Goal: Task Accomplishment & Management: Manage account settings

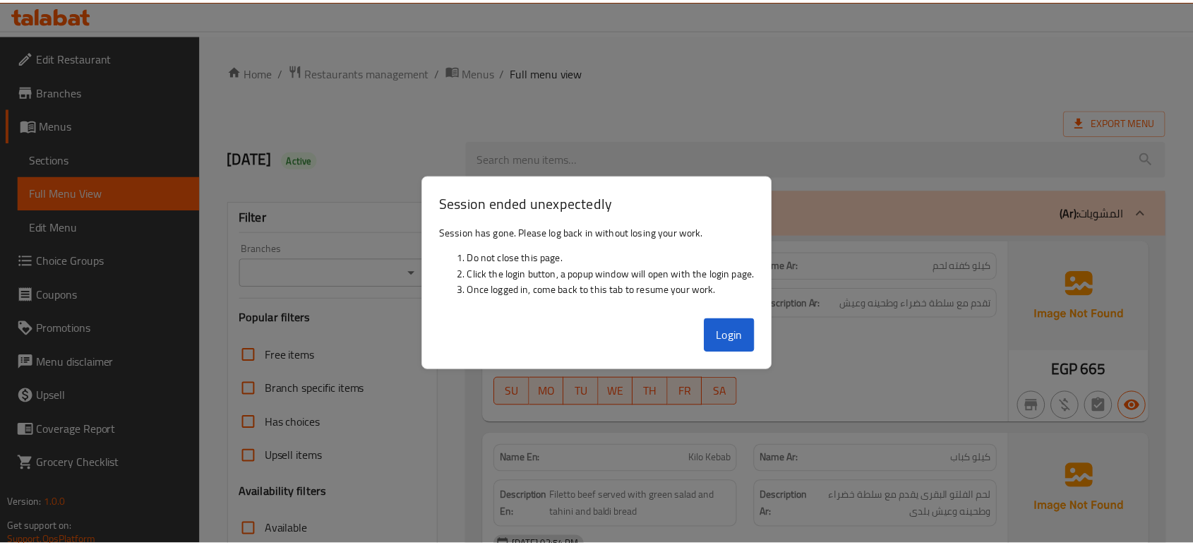
scroll to position [3008, 0]
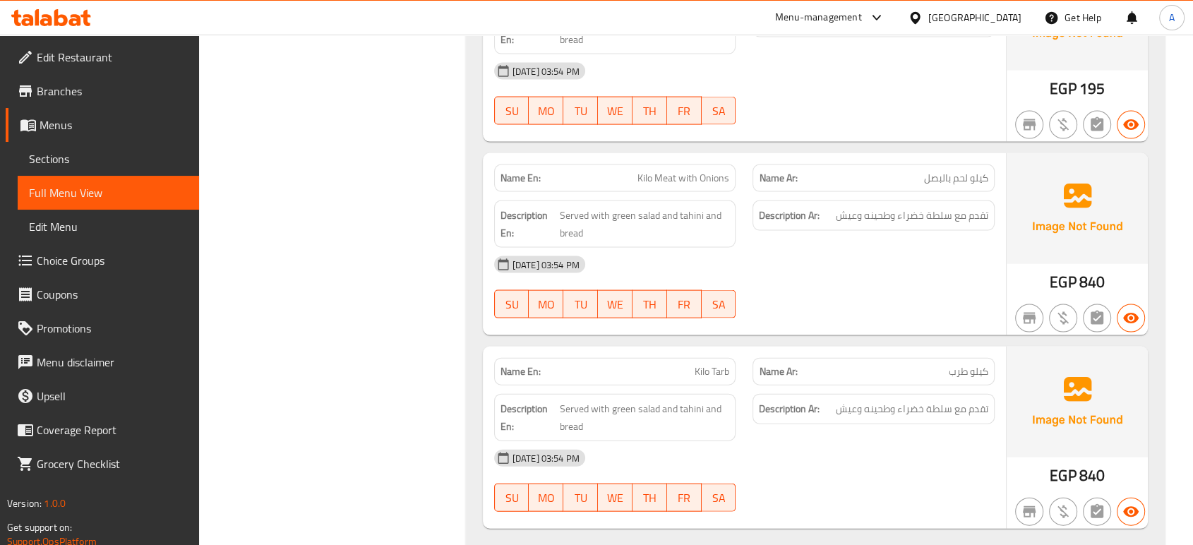
click at [1002, 13] on div "[GEOGRAPHIC_DATA]" at bounding box center [975, 18] width 93 height 16
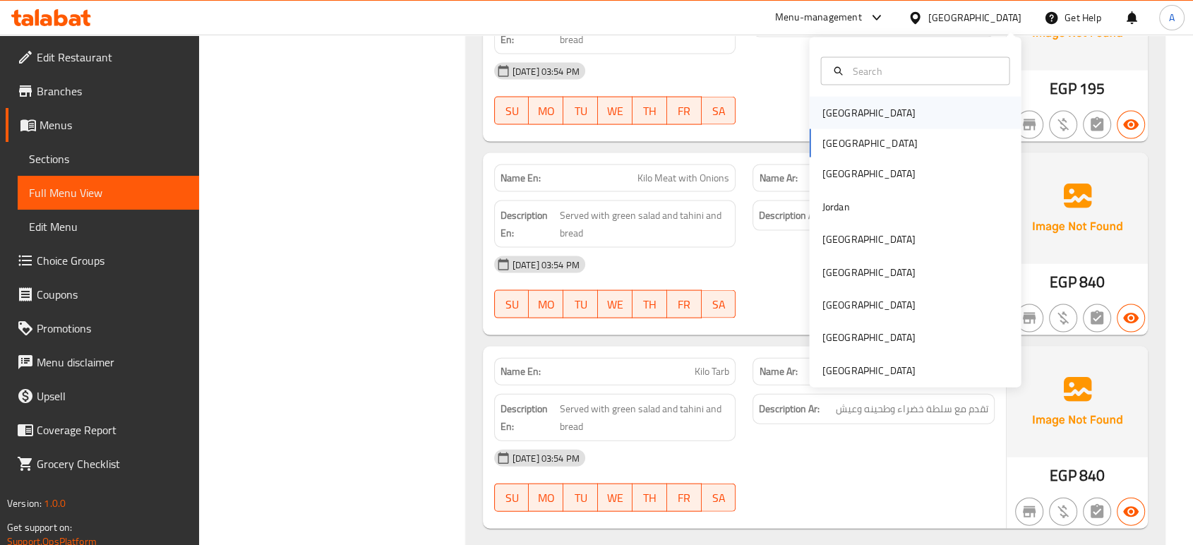
click at [848, 110] on div "[GEOGRAPHIC_DATA]" at bounding box center [869, 113] width 116 height 32
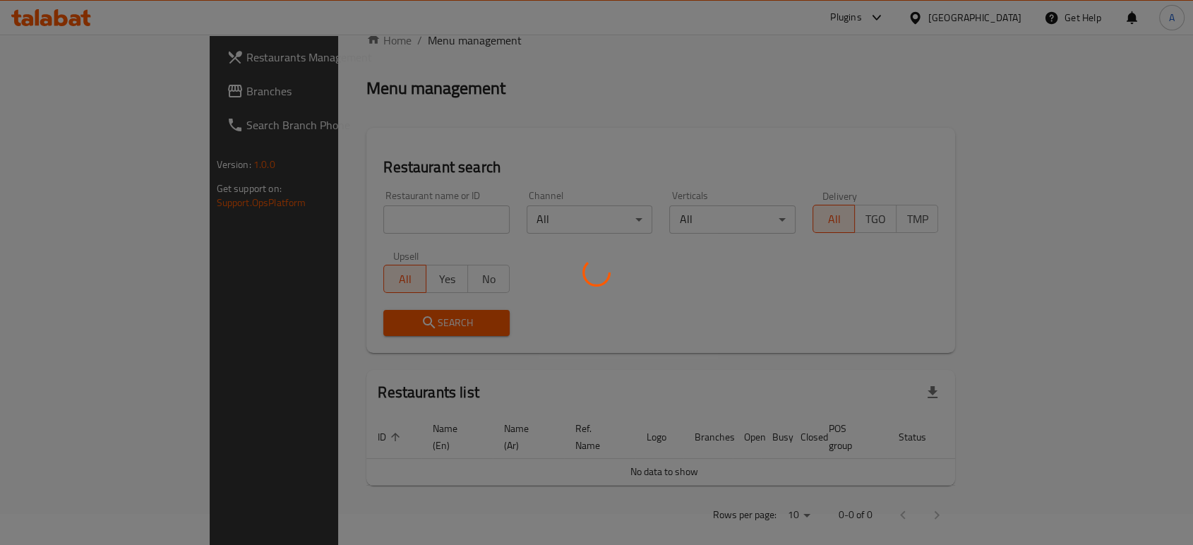
scroll to position [501, 0]
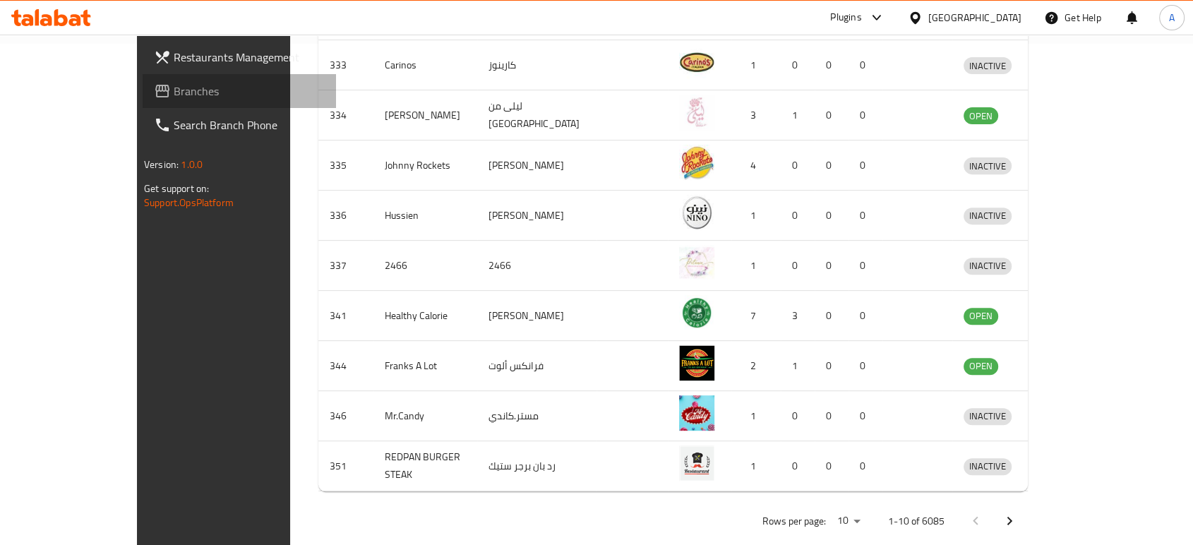
click at [143, 78] on link "Branches" at bounding box center [239, 91] width 193 height 34
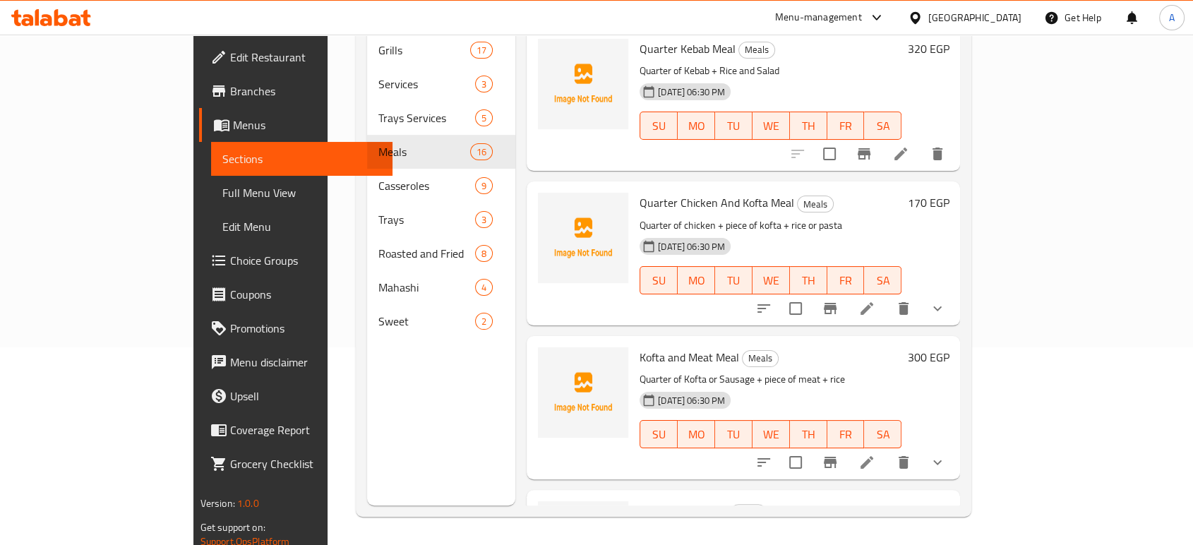
scroll to position [1958, 0]
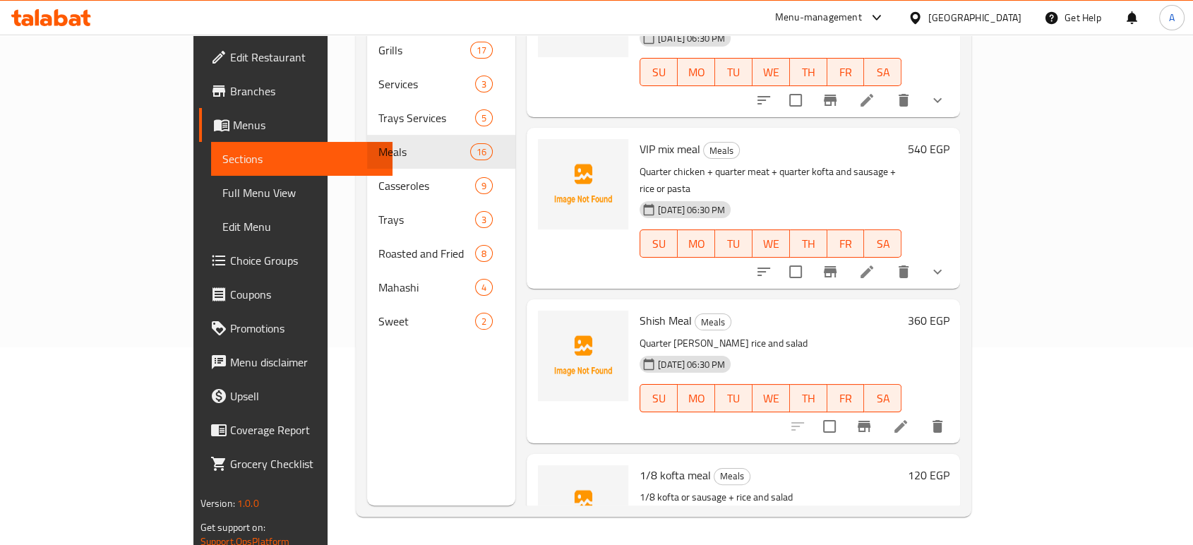
click at [929, 14] on div at bounding box center [918, 18] width 20 height 16
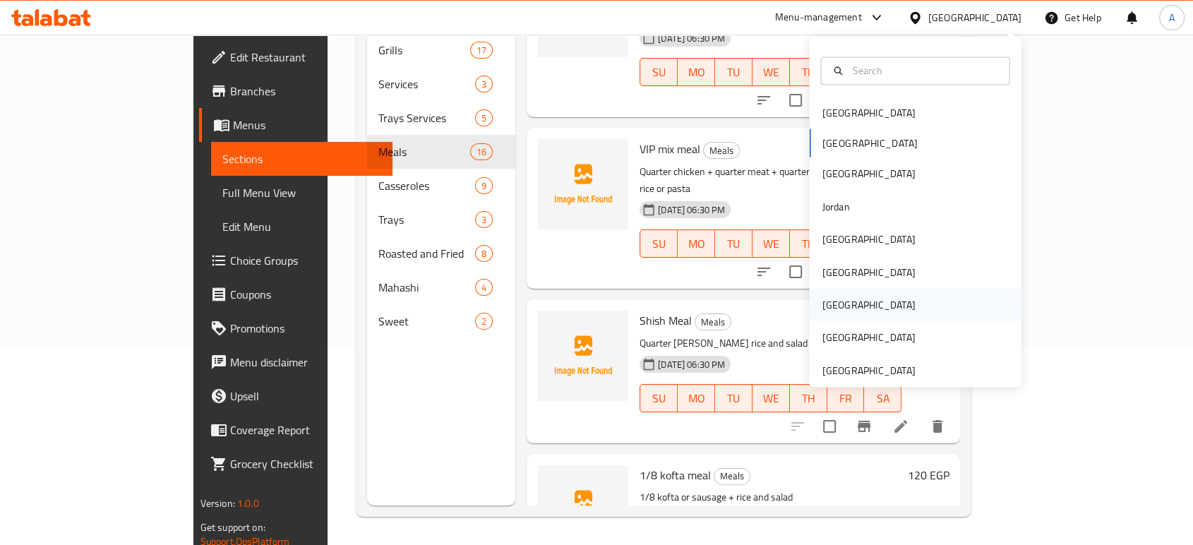
click at [830, 293] on div "[GEOGRAPHIC_DATA]" at bounding box center [869, 304] width 116 height 32
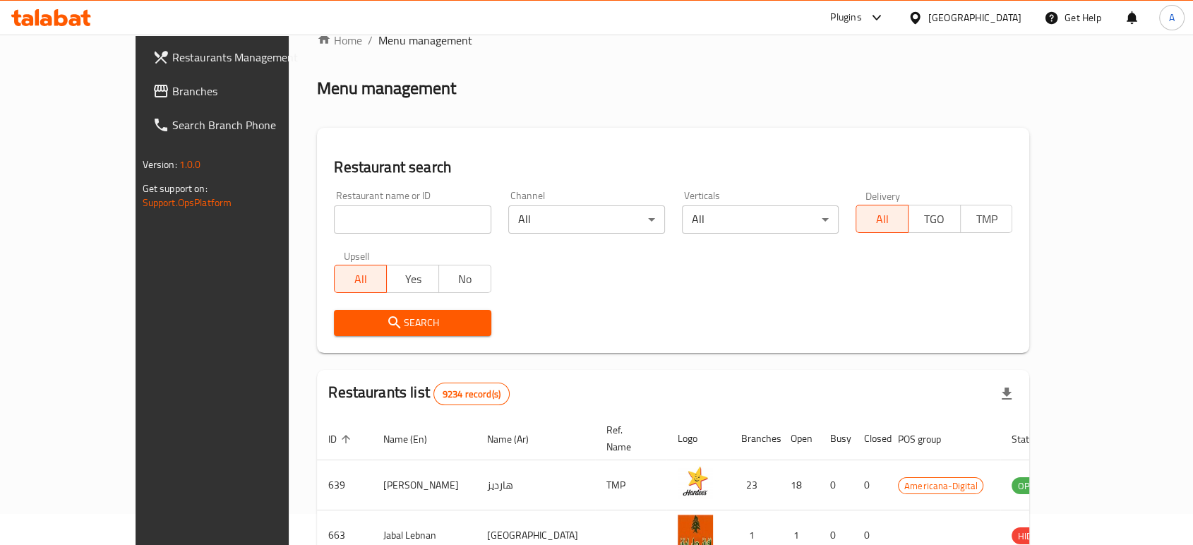
scroll to position [198, 0]
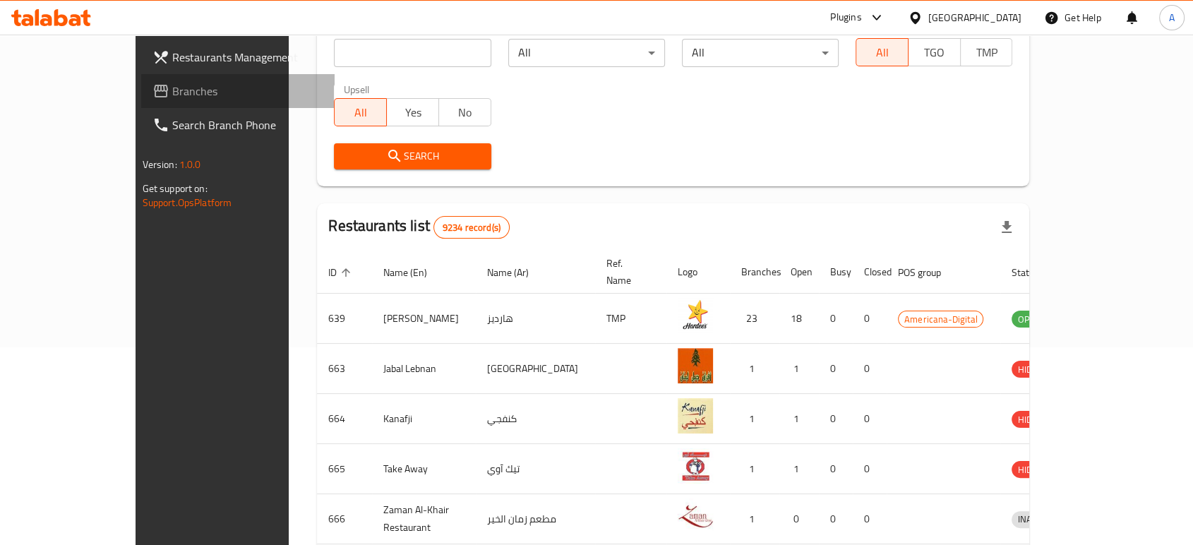
click at [172, 90] on span "Branches" at bounding box center [247, 91] width 151 height 17
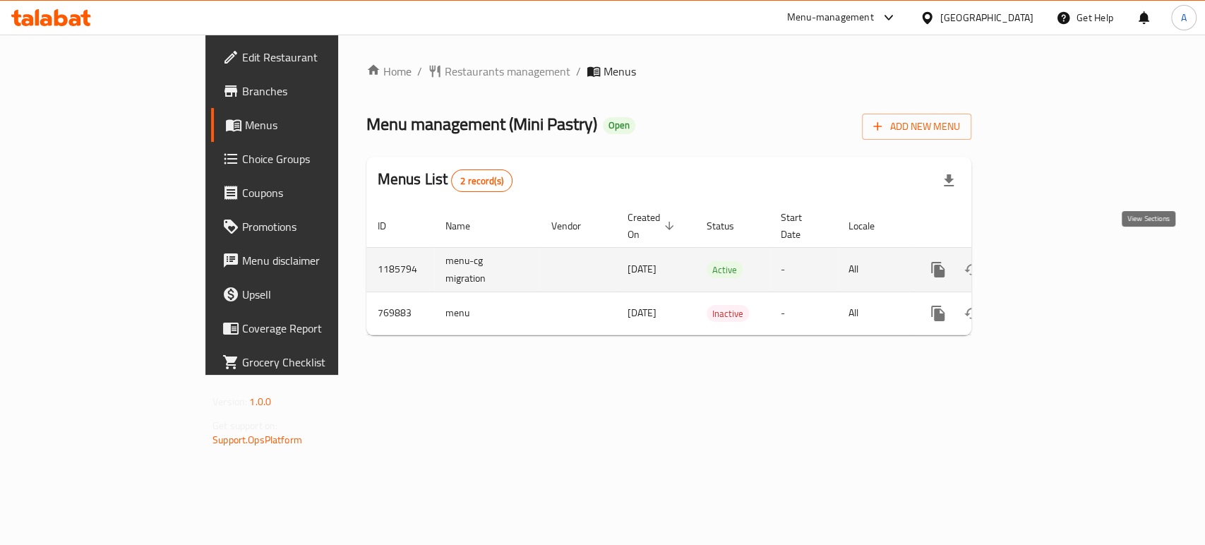
click at [1049, 261] on icon "enhanced table" at bounding box center [1040, 269] width 17 height 17
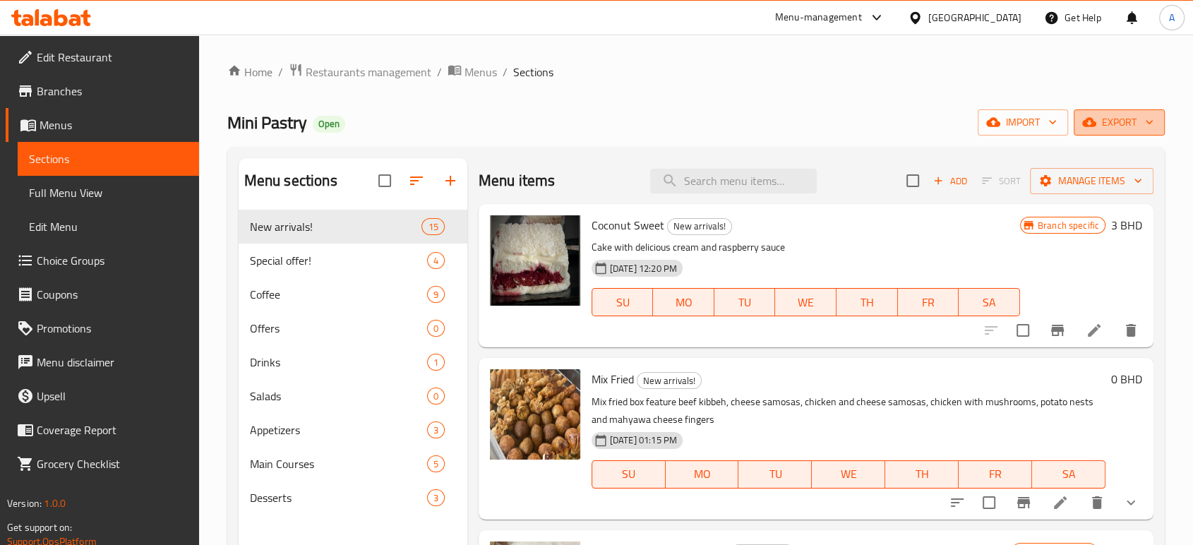
click at [1141, 126] on span "export" at bounding box center [1119, 123] width 68 height 18
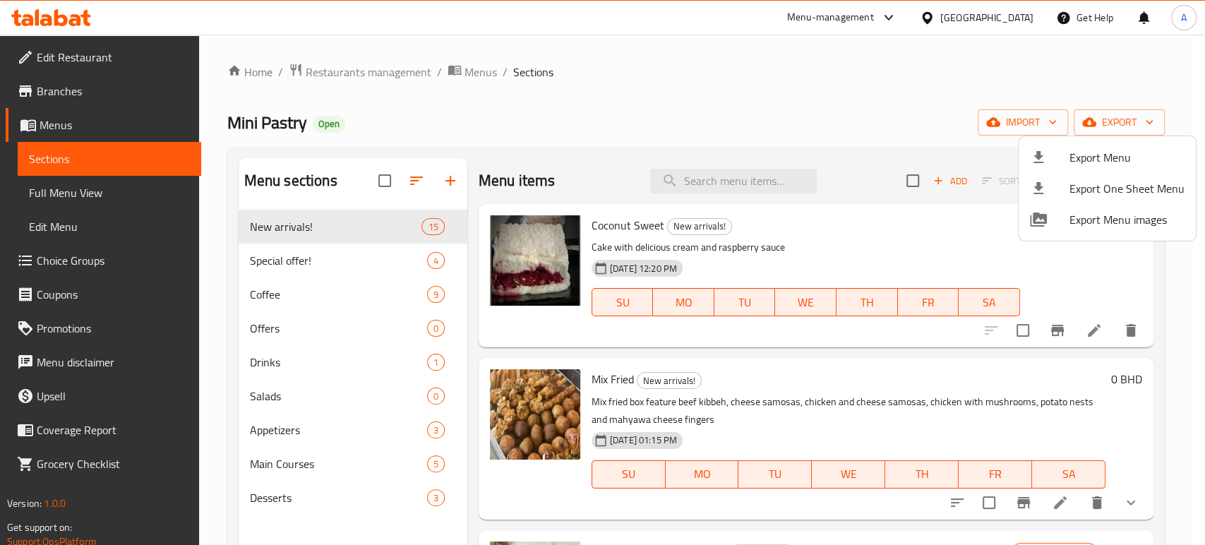
click at [920, 77] on div at bounding box center [602, 272] width 1205 height 545
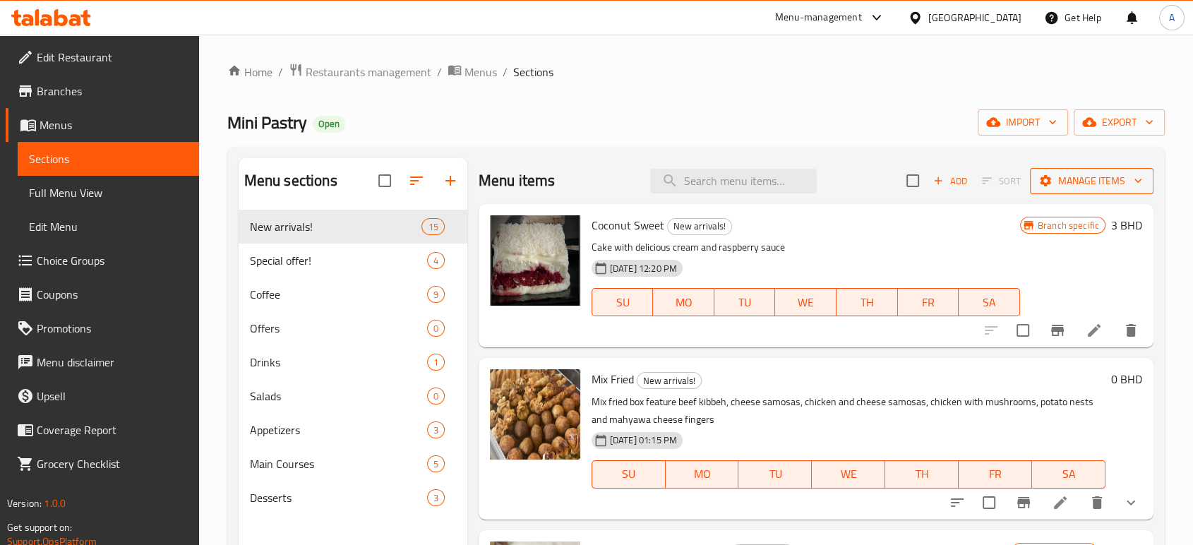
click at [1090, 172] on span "Manage items" at bounding box center [1092, 181] width 101 height 18
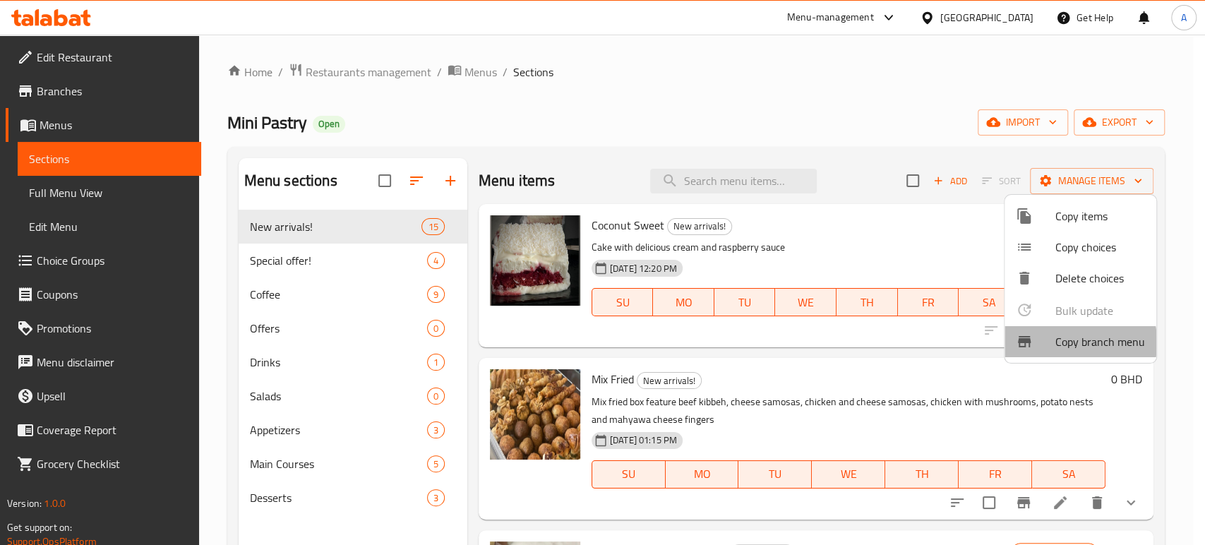
click at [1063, 342] on span "Copy branch menu" at bounding box center [1101, 341] width 90 height 17
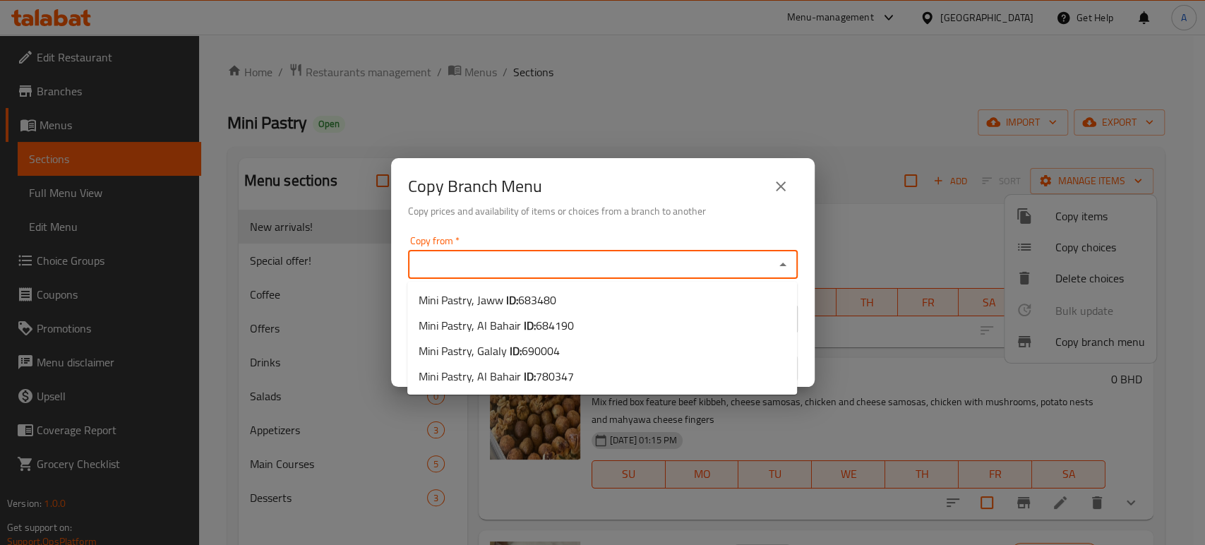
click at [626, 270] on input "Copy from   *" at bounding box center [591, 265] width 358 height 20
click at [600, 295] on li "Mini Pastry, Jaww ID: 683480" at bounding box center [602, 299] width 390 height 25
type input "Mini Pastry, Jaww"
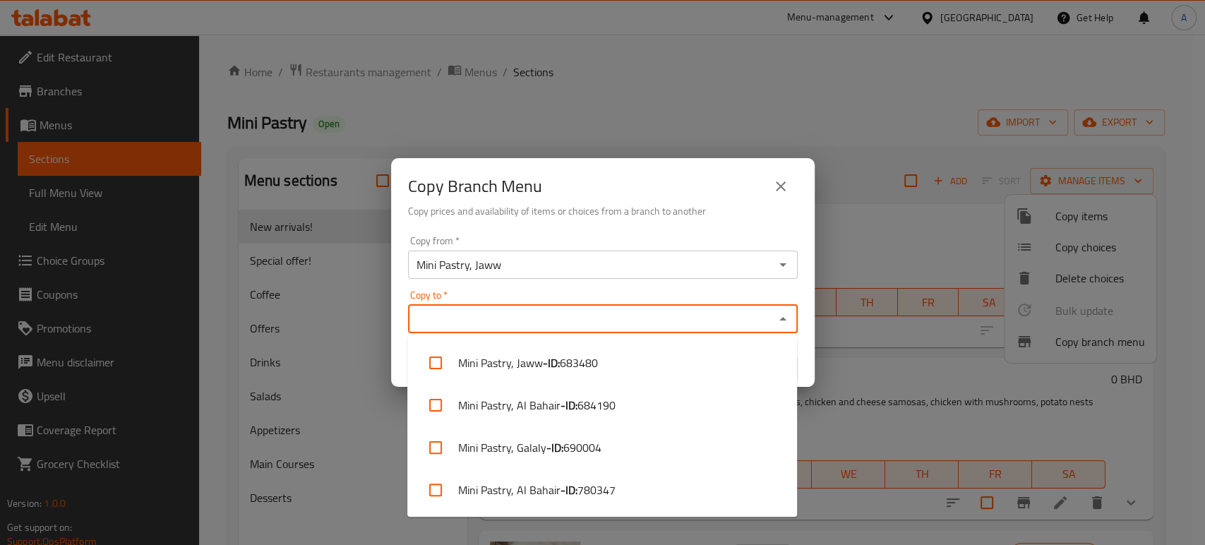
click at [598, 311] on input "Copy to   *" at bounding box center [591, 319] width 358 height 20
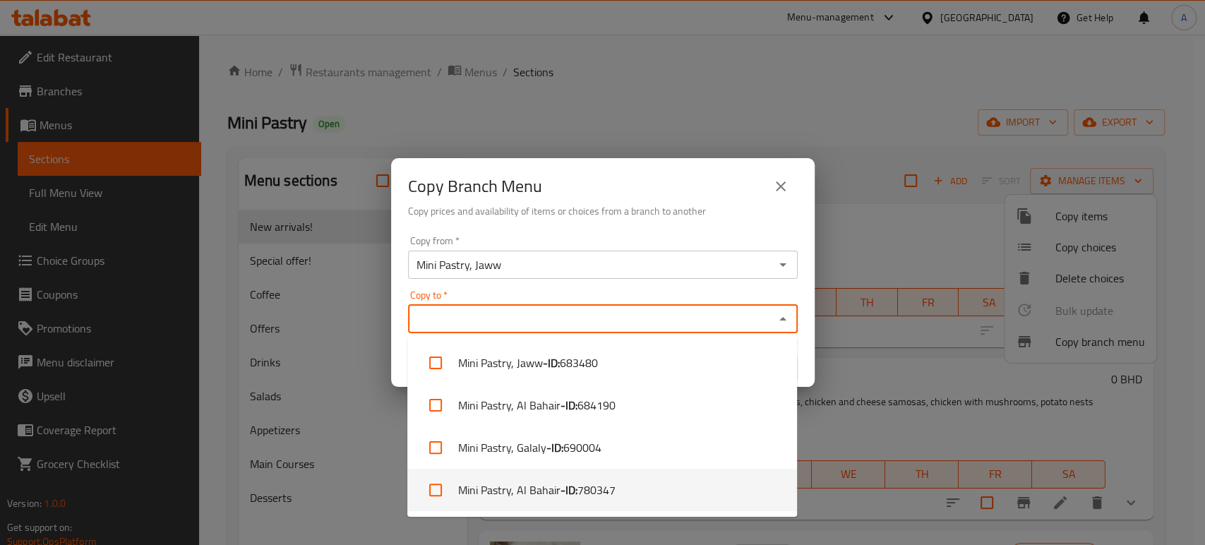
click at [569, 491] on b "- ID:" at bounding box center [569, 490] width 17 height 17
checkbox input "true"
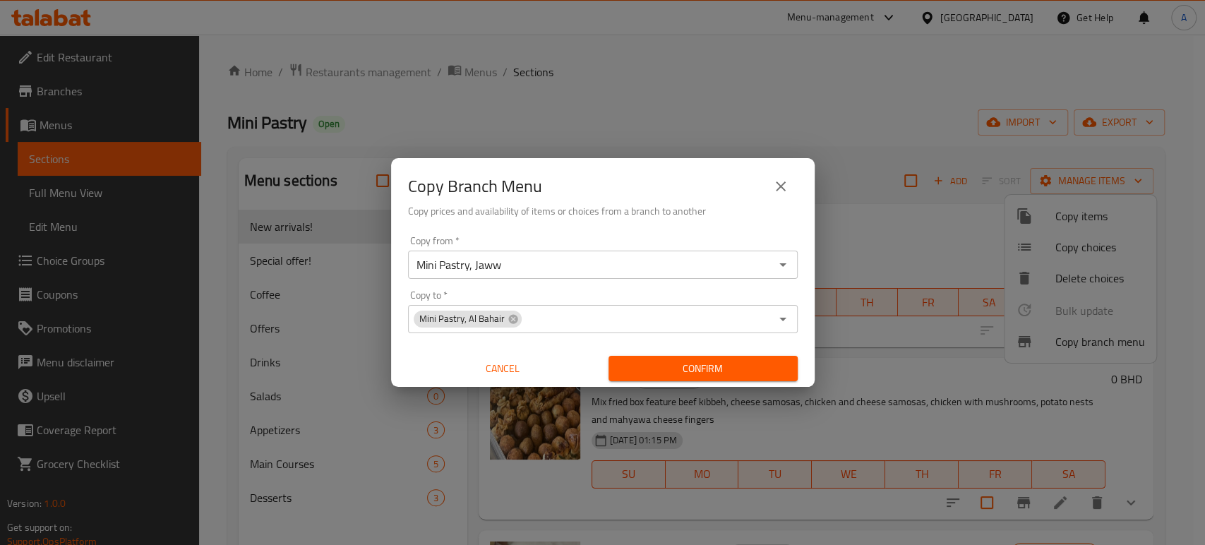
click at [802, 346] on div "Copy from   * Mini Pastry, Jaww Copy from * Copy to   * Mini Pastry, Al Bahair …" at bounding box center [603, 308] width 424 height 157
click at [780, 364] on span "Confirm" at bounding box center [703, 369] width 167 height 18
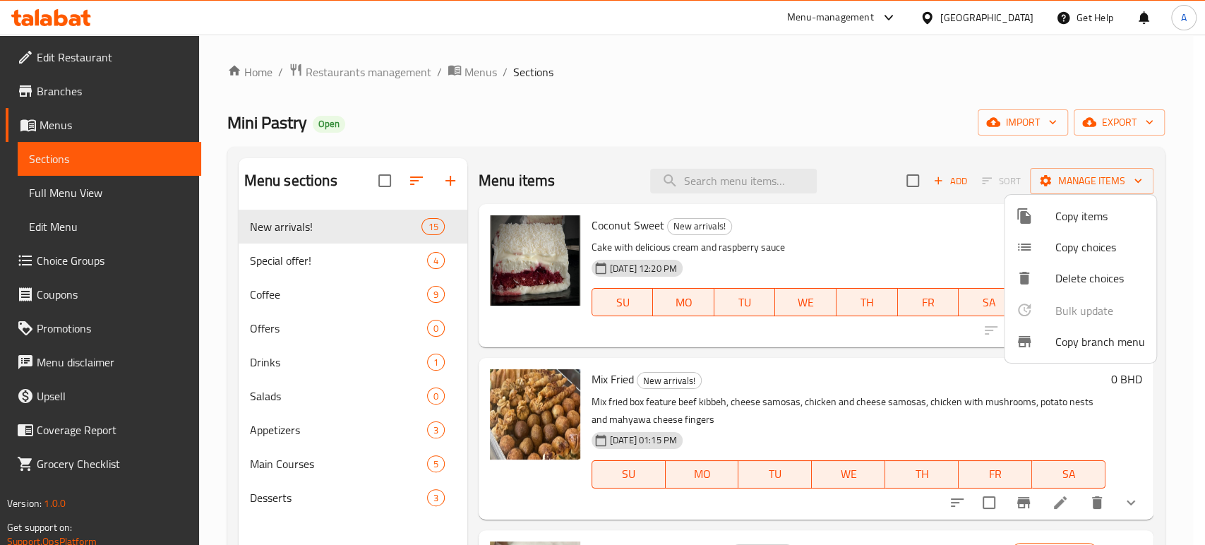
click at [83, 95] on div at bounding box center [602, 272] width 1205 height 545
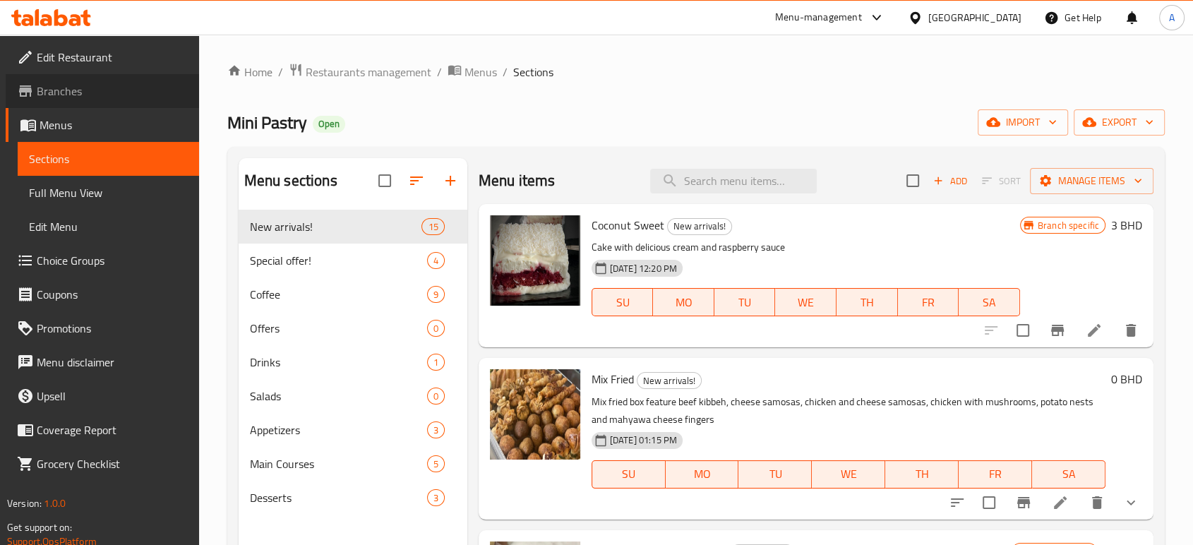
click at [83, 95] on span "Branches" at bounding box center [112, 91] width 151 height 17
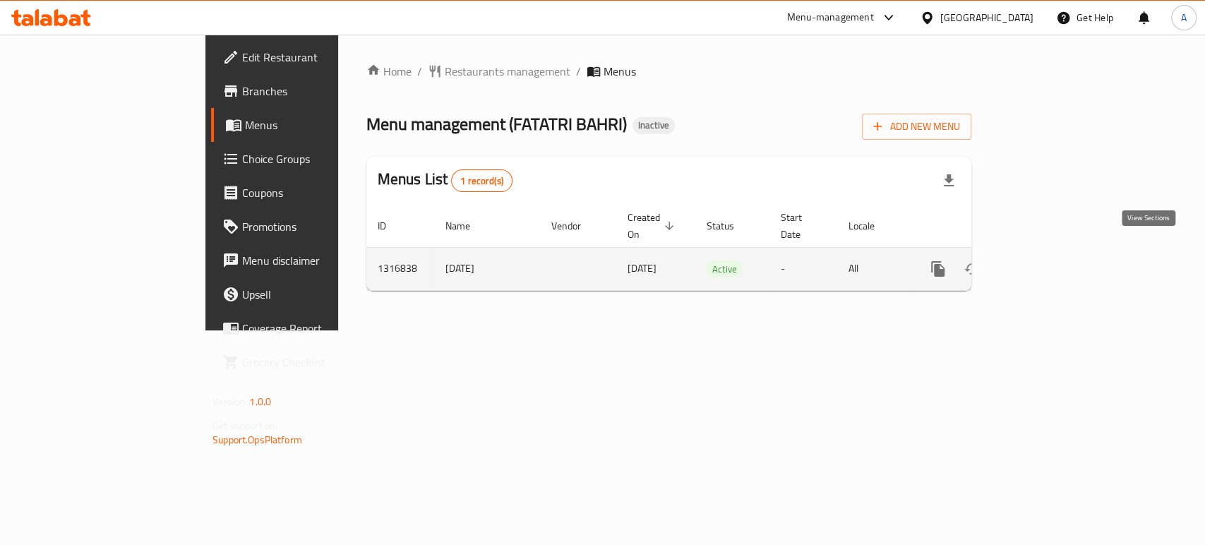
click at [1049, 261] on icon "enhanced table" at bounding box center [1040, 269] width 17 height 17
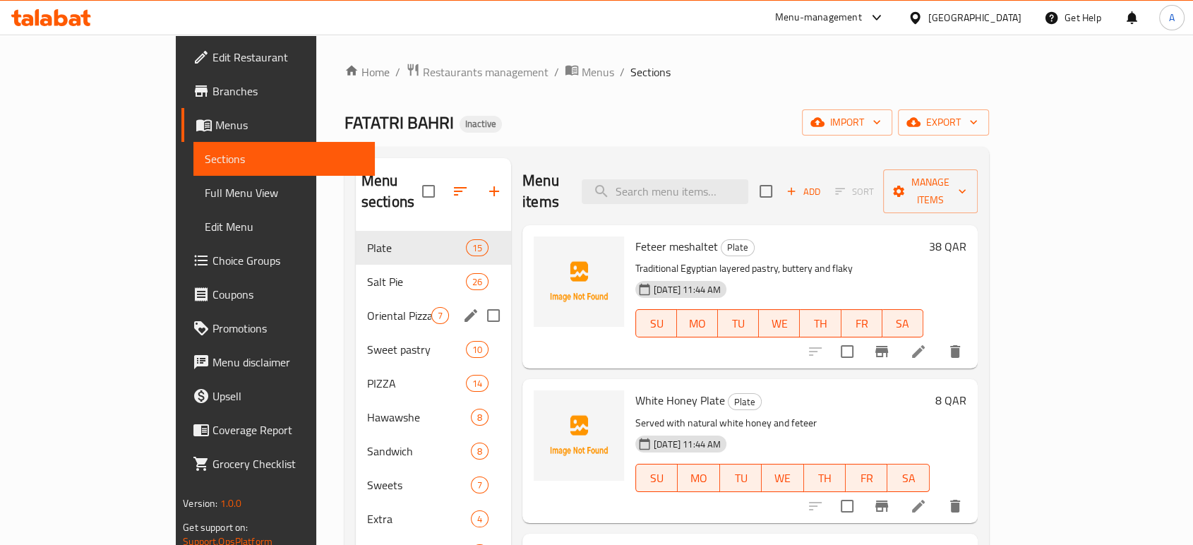
scroll to position [198, 0]
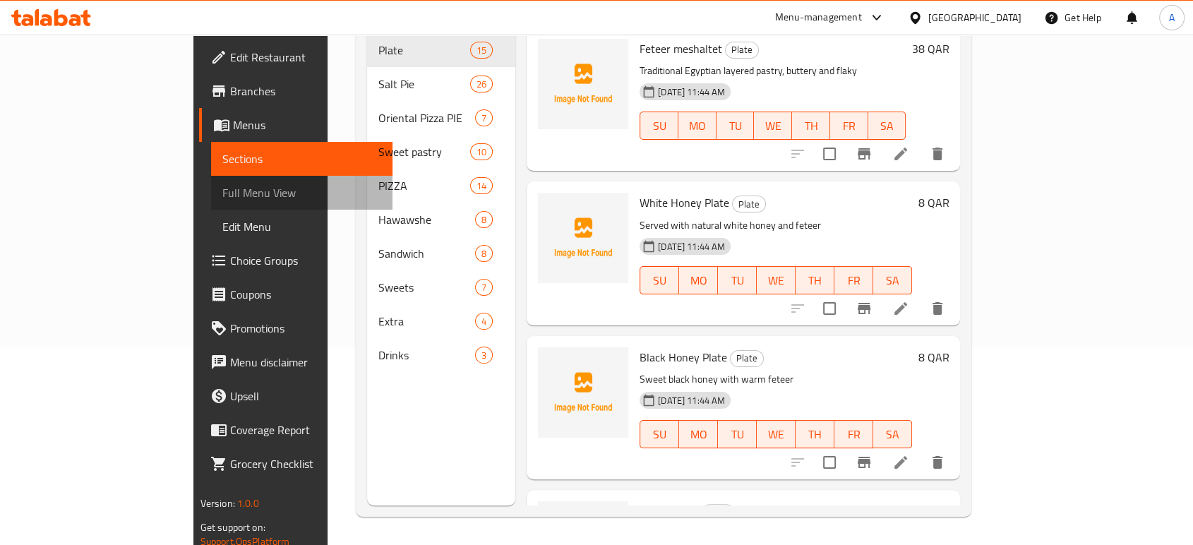
click at [222, 189] on span "Full Menu View" at bounding box center [301, 192] width 159 height 17
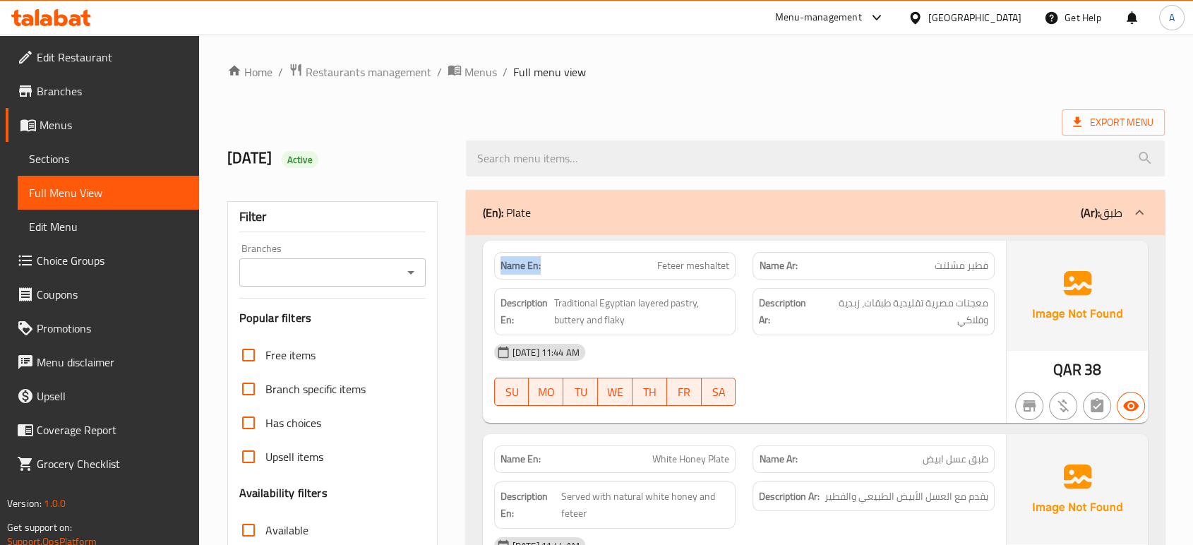
drag, startPoint x: 544, startPoint y: 264, endPoint x: 500, endPoint y: 264, distance: 44.5
click at [501, 264] on p "Name En: Feteer meshaltet" at bounding box center [615, 265] width 229 height 15
copy strong "Name En:"
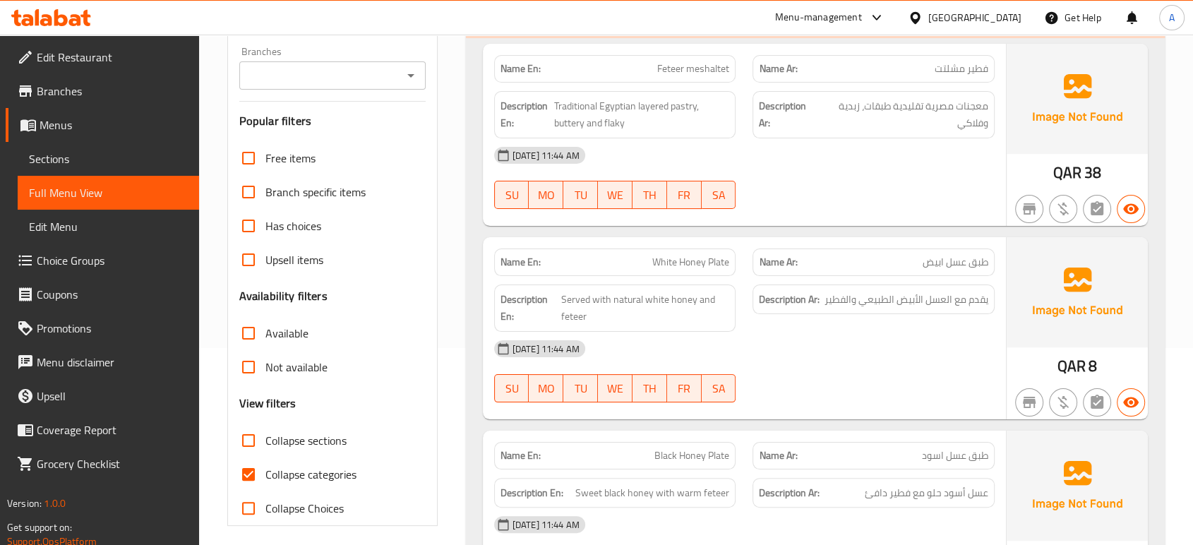
scroll to position [196, 0]
click at [282, 474] on span "Collapse categories" at bounding box center [311, 475] width 91 height 17
click at [266, 474] on input "Collapse categories" at bounding box center [249, 475] width 34 height 34
checkbox input "false"
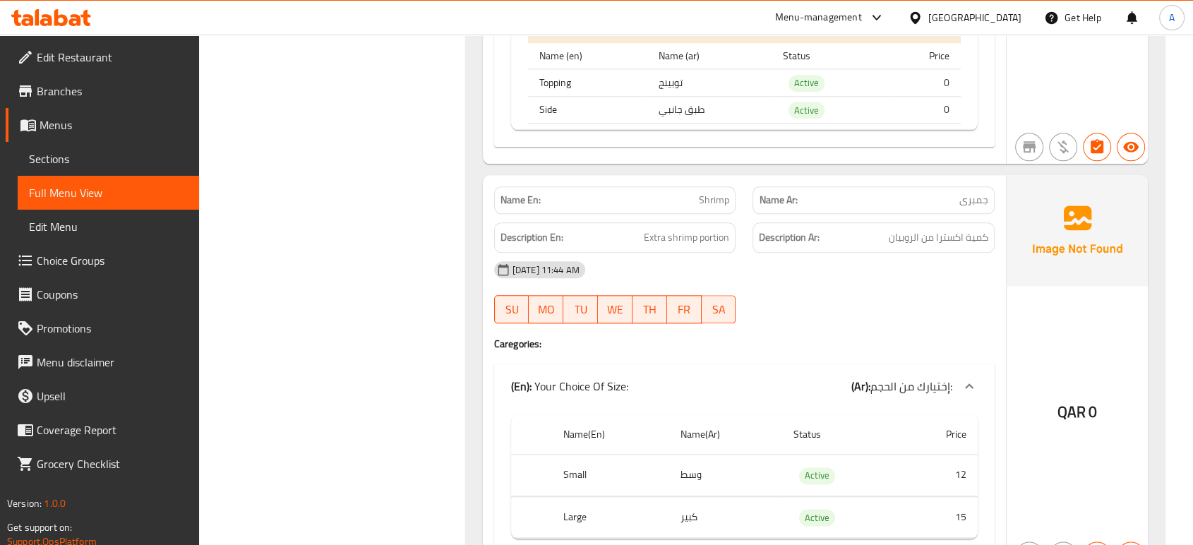
scroll to position [33847, 0]
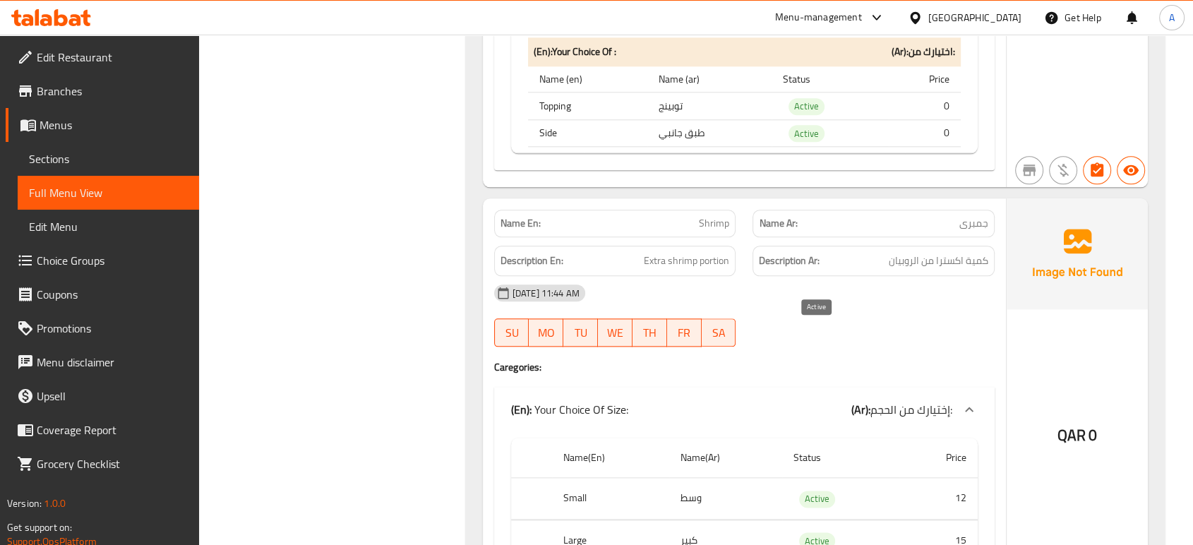
click at [817, 491] on span "Active" at bounding box center [817, 499] width 36 height 16
copy span "Active"
